Goal: Task Accomplishment & Management: Manage account settings

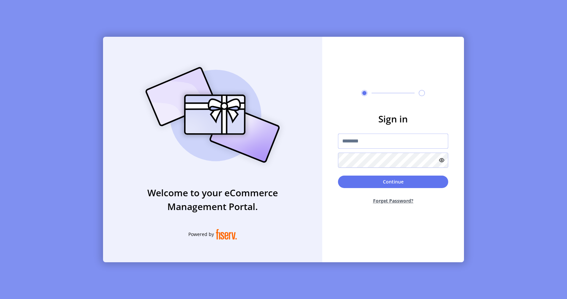
click at [353, 141] on input "text" at bounding box center [393, 140] width 110 height 15
type input "**********"
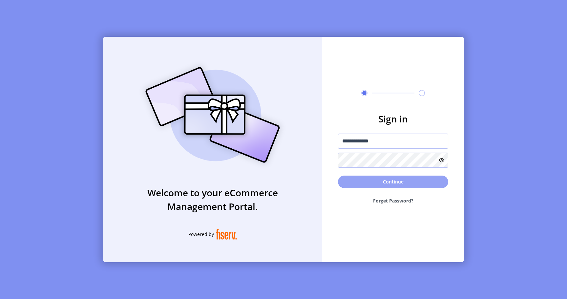
click at [369, 179] on button "Continue" at bounding box center [393, 181] width 110 height 12
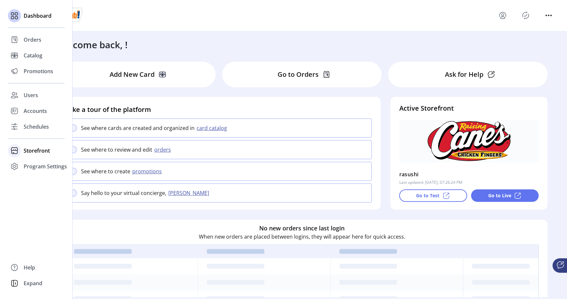
click at [33, 155] on div "Storefront" at bounding box center [36, 151] width 57 height 16
click at [37, 165] on span "Configuration" at bounding box center [41, 164] width 34 height 8
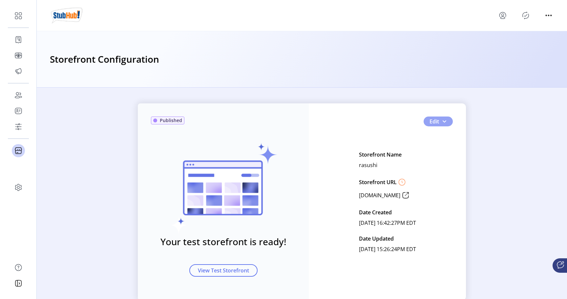
click at [437, 123] on button "Edit" at bounding box center [437, 121] width 29 height 10
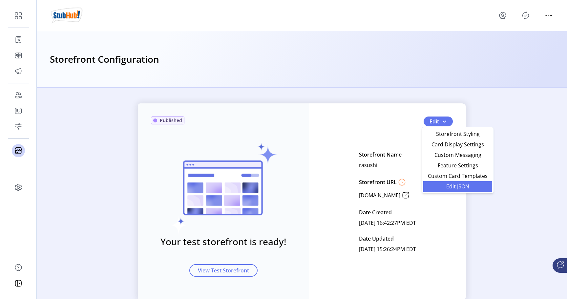
click at [440, 185] on span "Edit JSON" at bounding box center [457, 186] width 61 height 5
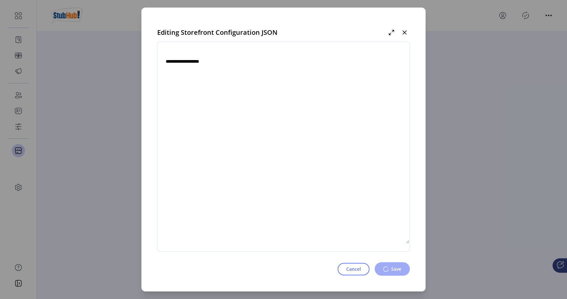
type textarea "**********"
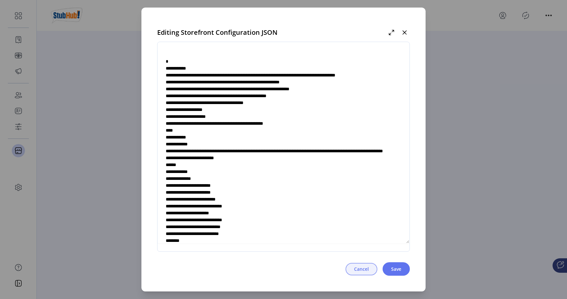
click at [359, 266] on span "Cancel" at bounding box center [361, 268] width 15 height 7
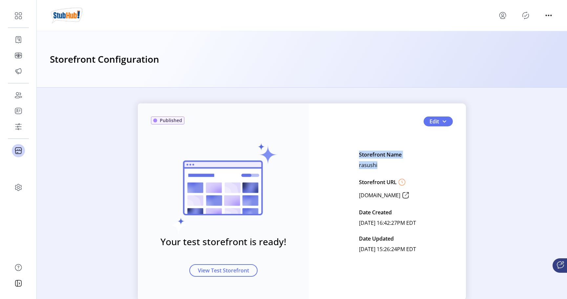
drag, startPoint x: 366, startPoint y: 165, endPoint x: 344, endPoint y: 155, distance: 23.5
click at [344, 155] on div "Edit Storefront Name rasushi Storefront URL [DOMAIN_NAME] Date Created [DATE] 1…" at bounding box center [387, 201] width 131 height 105
click at [442, 121] on span "button" at bounding box center [443, 121] width 5 height 5
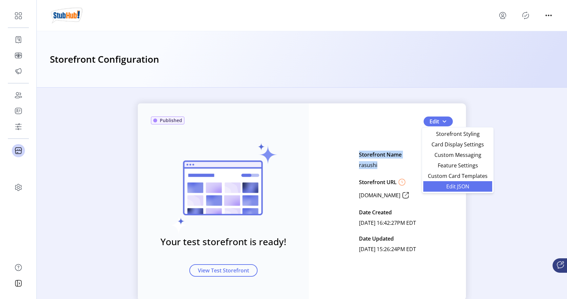
click at [446, 184] on span "Edit JSON" at bounding box center [457, 186] width 61 height 5
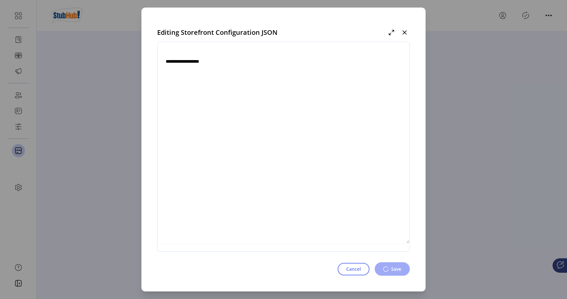
type textarea "**********"
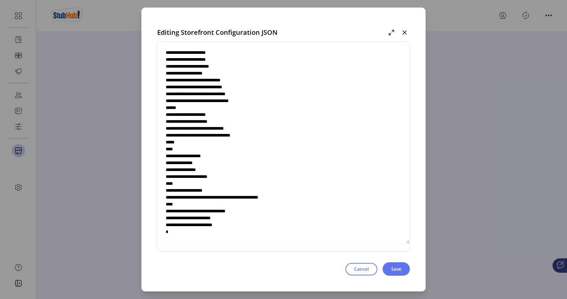
scroll to position [2129, 0]
click at [255, 211] on textarea at bounding box center [283, 146] width 252 height 193
click at [257, 212] on textarea at bounding box center [283, 146] width 252 height 193
drag, startPoint x: 260, startPoint y: 212, endPoint x: 246, endPoint y: 212, distance: 13.4
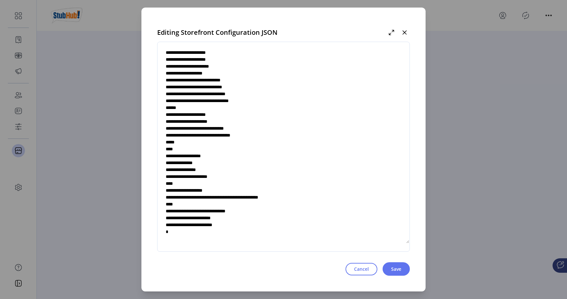
click at [246, 212] on textarea at bounding box center [283, 146] width 252 height 193
click at [360, 269] on span "Cancel" at bounding box center [361, 268] width 15 height 7
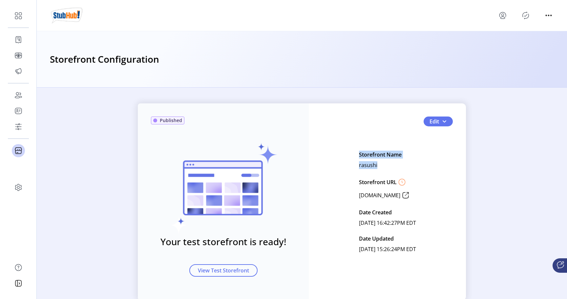
drag, startPoint x: 364, startPoint y: 165, endPoint x: 345, endPoint y: 156, distance: 21.0
click at [344, 156] on div "Edit Storefront Name rasushi Storefront URL [DOMAIN_NAME] Date Created [DATE] 1…" at bounding box center [387, 201] width 131 height 105
click at [359, 166] on p "rasushi" at bounding box center [368, 165] width 18 height 10
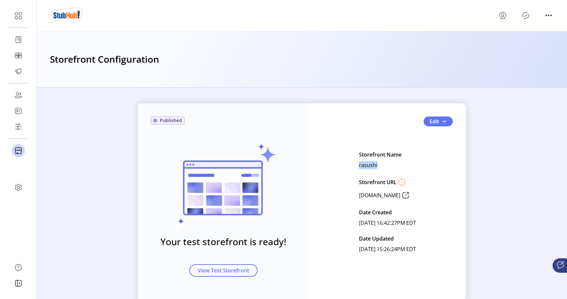
click at [359, 166] on p "rasushi" at bounding box center [368, 165] width 18 height 10
click at [359, 167] on p "rasushi" at bounding box center [368, 165] width 18 height 10
click at [366, 168] on div "Storefront Name rasushi Storefront URL [DOMAIN_NAME] Date Created [DATE] 16:42:…" at bounding box center [387, 201] width 57 height 105
click at [435, 122] on span "Edit" at bounding box center [434, 121] width 10 height 8
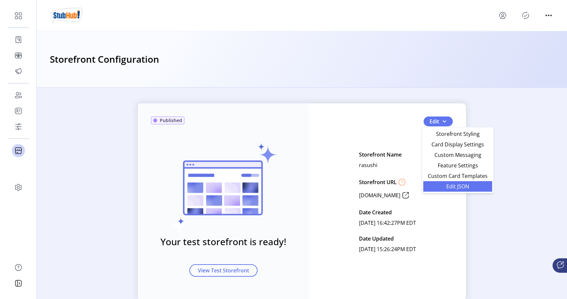
click at [445, 185] on span "Edit JSON" at bounding box center [457, 186] width 61 height 5
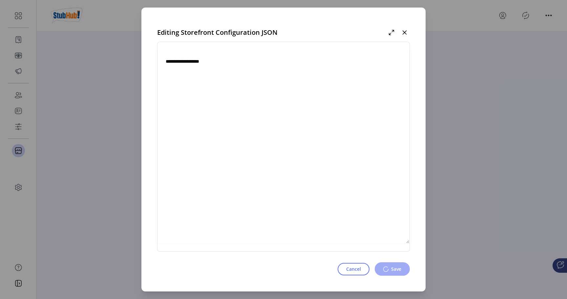
type textarea "**********"
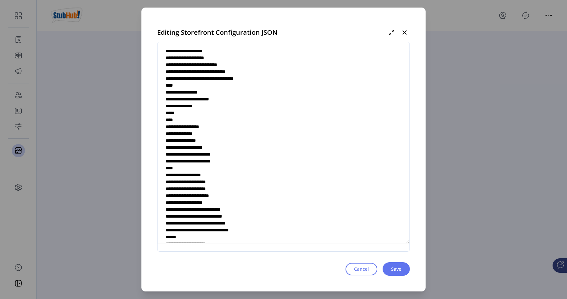
scroll to position [2129, 0]
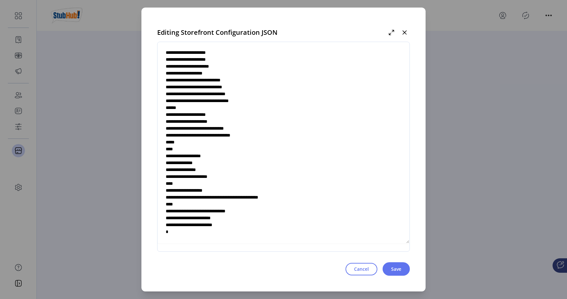
click at [242, 211] on textarea at bounding box center [283, 146] width 252 height 193
click at [357, 266] on span "Cancel" at bounding box center [361, 268] width 15 height 7
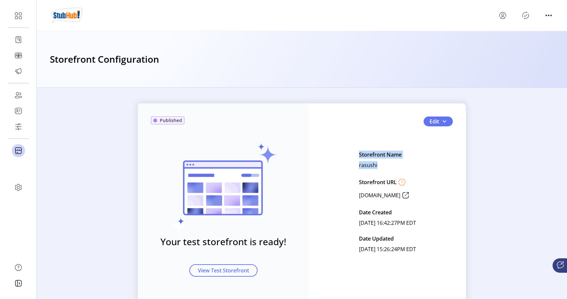
drag, startPoint x: 364, startPoint y: 163, endPoint x: 345, endPoint y: 154, distance: 21.6
click at [345, 154] on div "Edit Storefront Name rasushi Storefront URL [DOMAIN_NAME] Date Created [DATE] 1…" at bounding box center [387, 201] width 131 height 105
click at [368, 167] on div "Storefront Name rasushi Storefront URL [DOMAIN_NAME] Date Created [DATE] 16:42:…" at bounding box center [387, 201] width 57 height 105
drag, startPoint x: 363, startPoint y: 165, endPoint x: 342, endPoint y: 155, distance: 22.9
click at [342, 154] on div "Edit Storefront Name rasushi Storefront URL [DOMAIN_NAME] Date Created [DATE] 1…" at bounding box center [387, 201] width 131 height 105
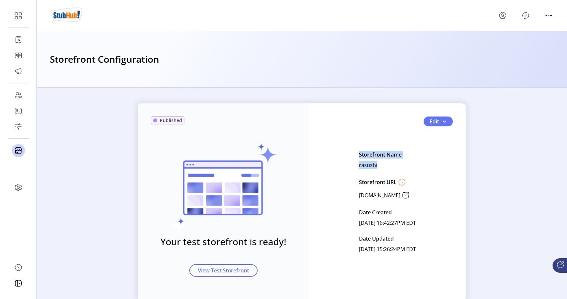
click at [369, 166] on div "Storefront Name rasushi Storefront URL [DOMAIN_NAME] Date Created [DATE] 16:42:…" at bounding box center [387, 201] width 57 height 105
drag, startPoint x: 366, startPoint y: 165, endPoint x: 346, endPoint y: 156, distance: 22.1
click at [359, 155] on div "Storefront Name rasushi Storefront URL [DOMAIN_NAME] Date Created [DATE] 16:42:…" at bounding box center [387, 201] width 57 height 105
click at [463, 171] on div "Published Your test storefront is ready! View Test Storefront Edit Storefront N…" at bounding box center [302, 201] width 328 height 197
click at [436, 119] on span "Edit" at bounding box center [434, 121] width 10 height 8
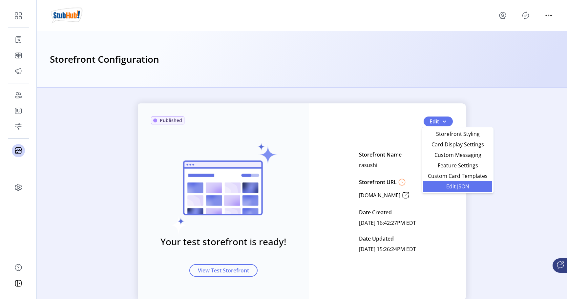
click at [444, 187] on span "Edit JSON" at bounding box center [457, 186] width 61 height 5
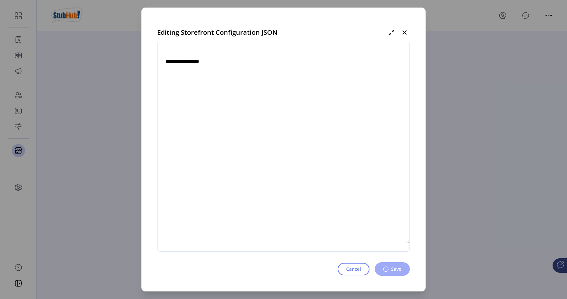
type textarea "**********"
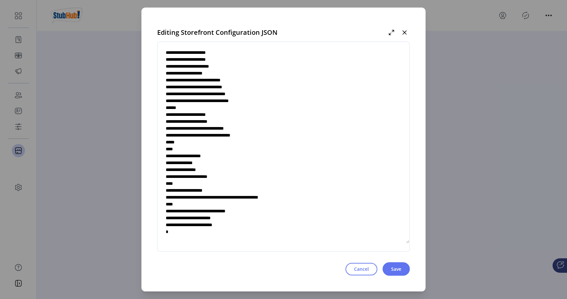
scroll to position [2129, 0]
click at [356, 270] on span "Cancel" at bounding box center [361, 268] width 15 height 7
